Goal: Task Accomplishment & Management: Use online tool/utility

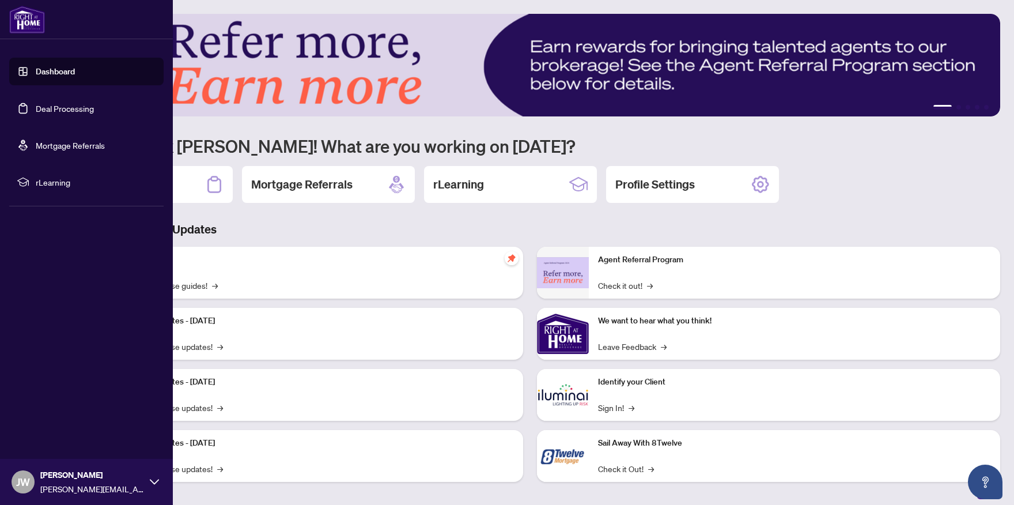
click at [48, 110] on link "Deal Processing" at bounding box center [65, 108] width 58 height 10
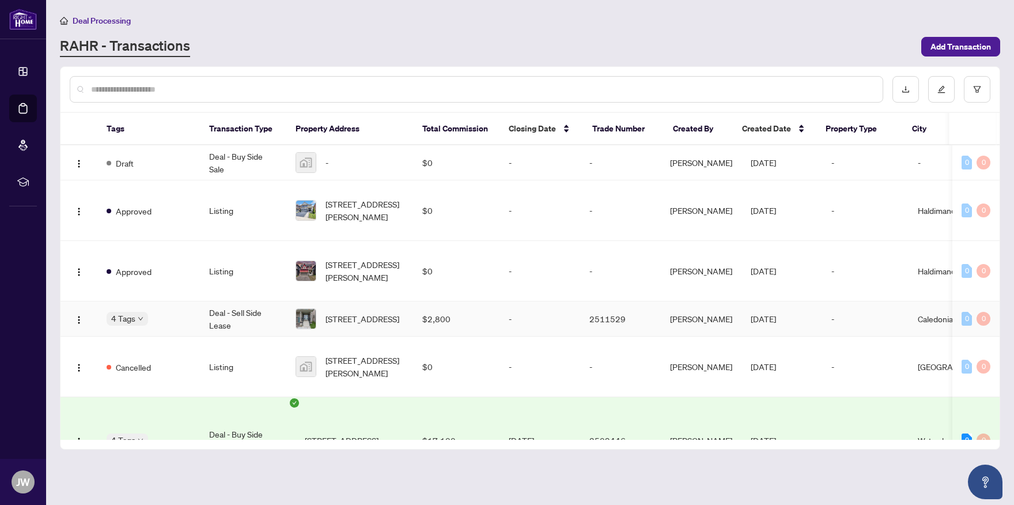
click at [436, 337] on td "$2,800" at bounding box center [456, 318] width 86 height 35
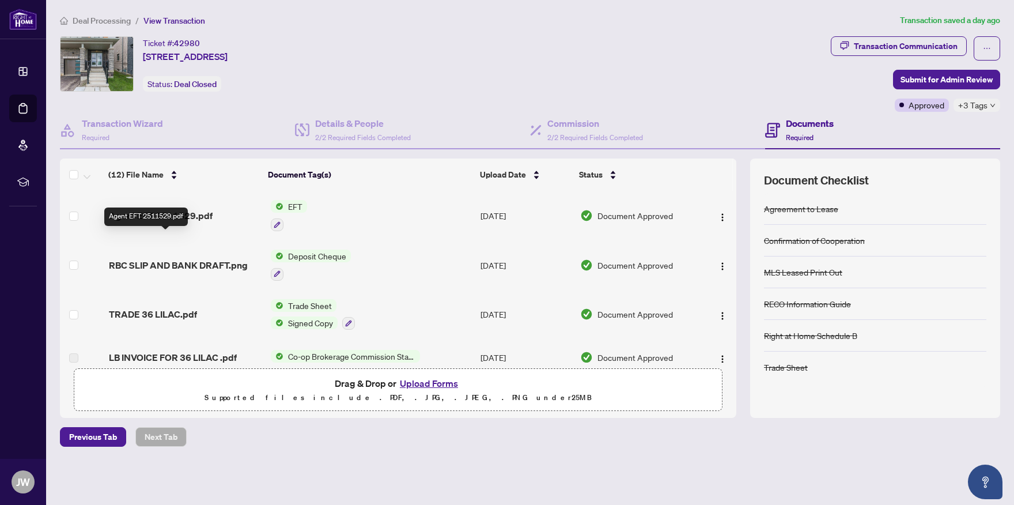
click at [190, 222] on span "Agent EFT 2511529.pdf" at bounding box center [161, 216] width 104 height 14
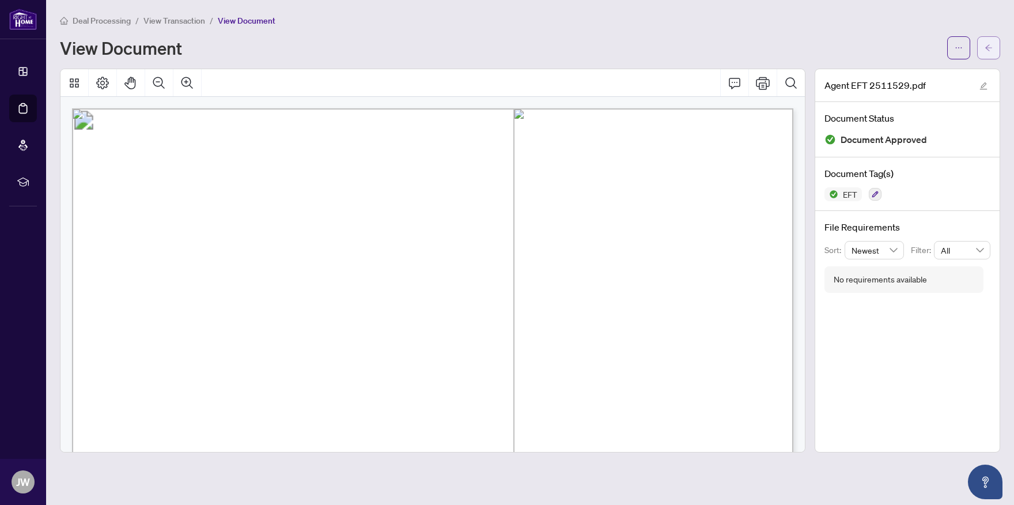
click at [991, 46] on icon "arrow-left" at bounding box center [989, 48] width 8 height 8
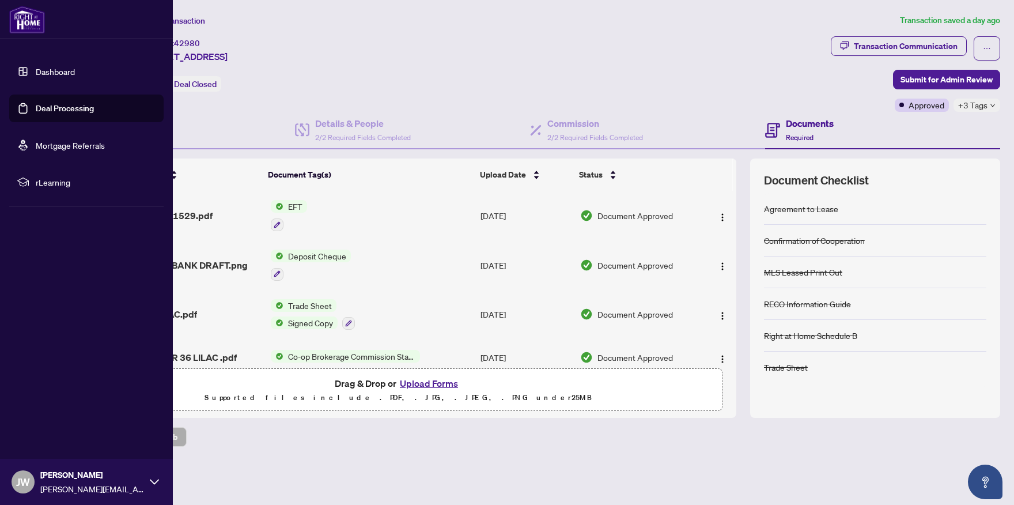
click at [36, 104] on link "Deal Processing" at bounding box center [65, 108] width 58 height 10
